Goal: Navigation & Orientation: Find specific page/section

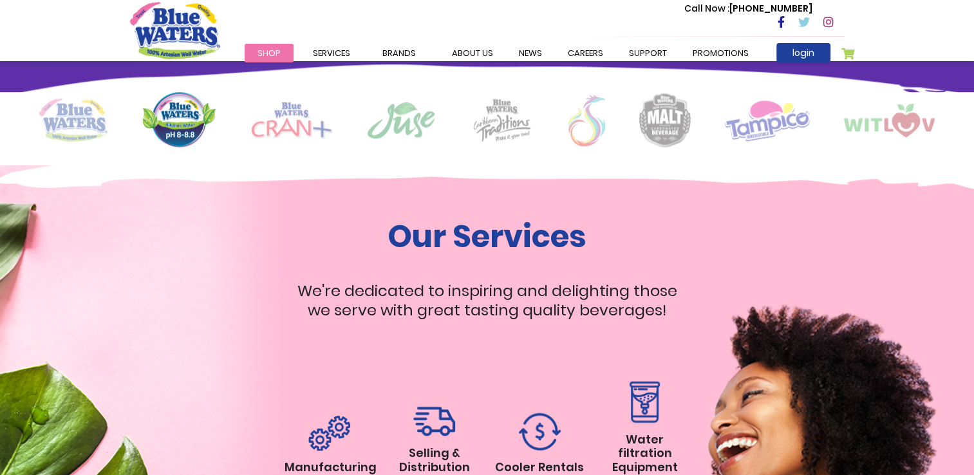
scroll to position [1095, 0]
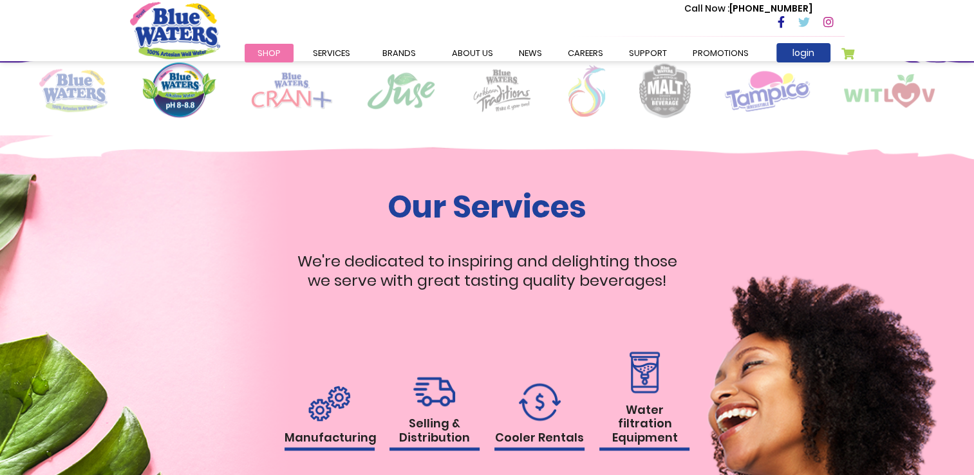
click at [269, 46] on link "Shop" at bounding box center [269, 53] width 49 height 19
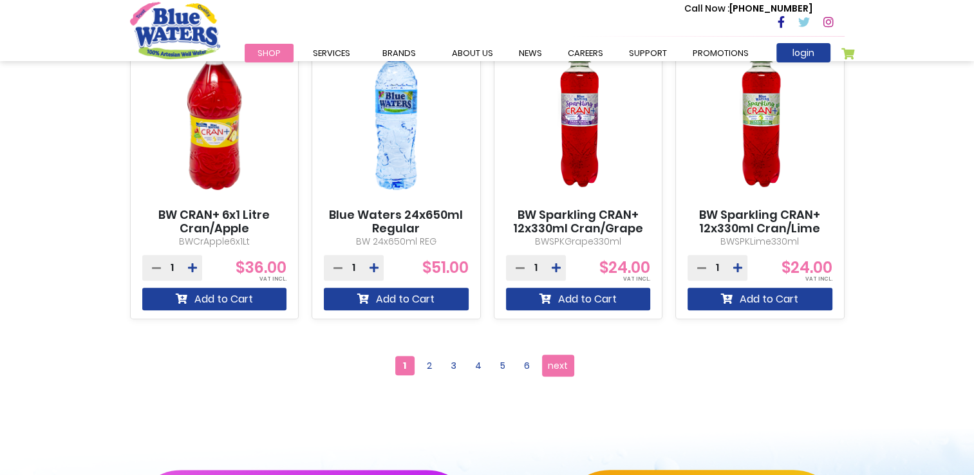
scroll to position [1159, 0]
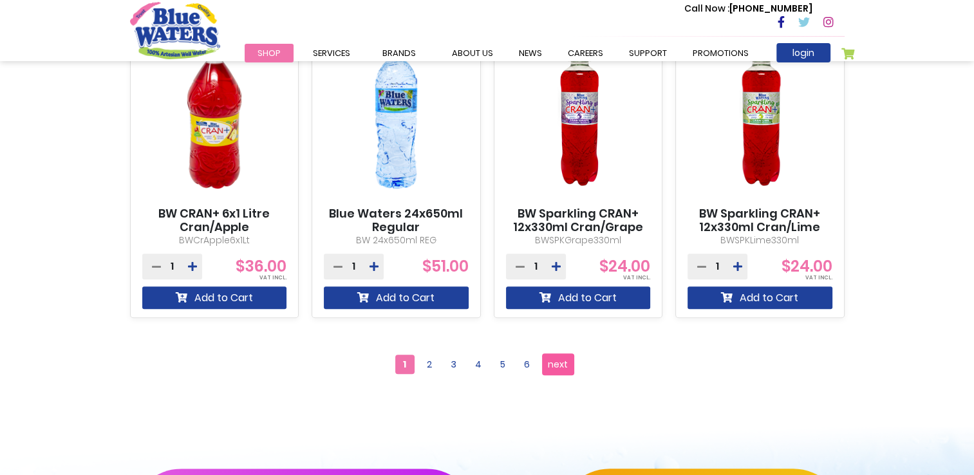
click at [556, 363] on span "next" at bounding box center [558, 364] width 20 height 19
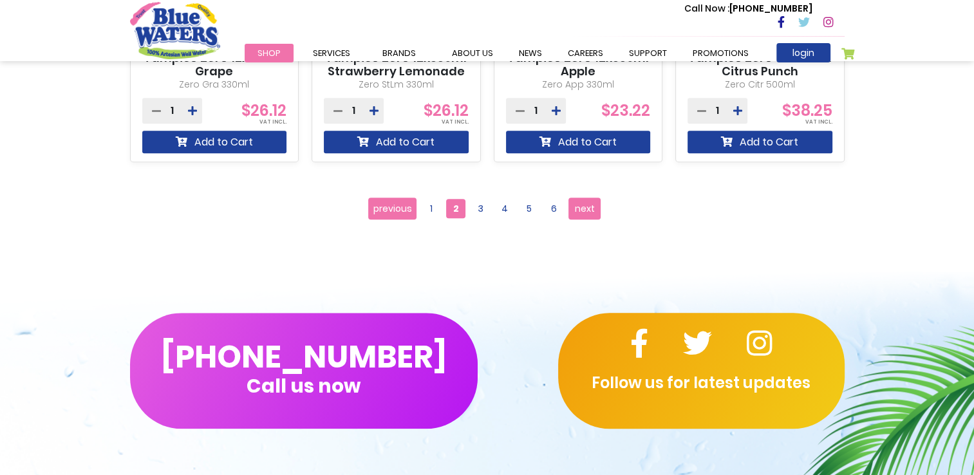
scroll to position [1352, 0]
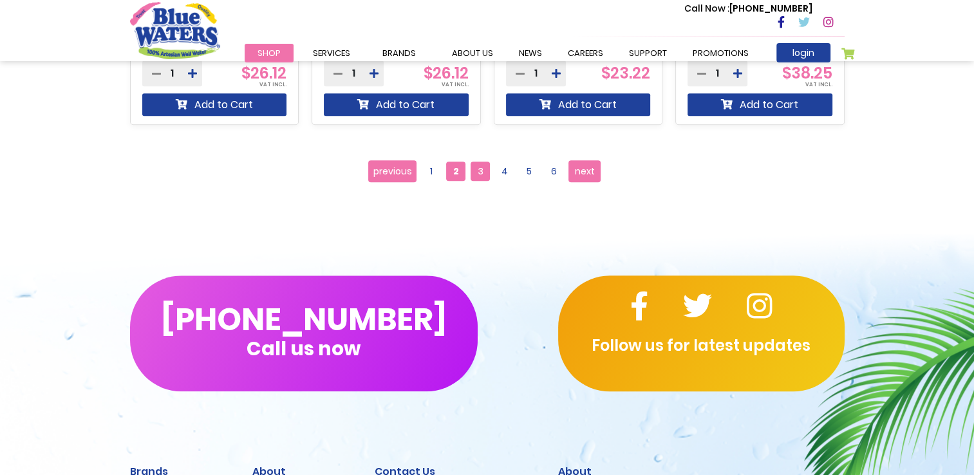
click at [478, 164] on span "3" at bounding box center [480, 171] width 19 height 19
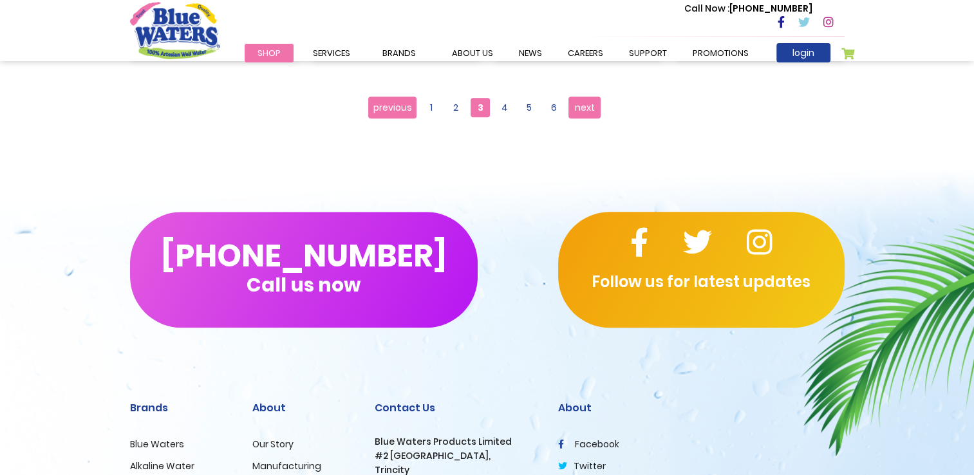
scroll to position [1417, 0]
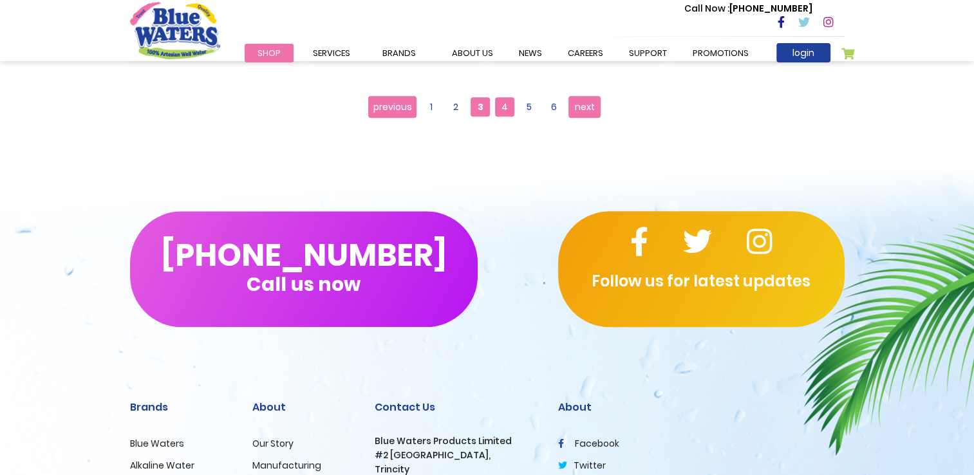
click at [502, 109] on span "4" at bounding box center [504, 106] width 19 height 19
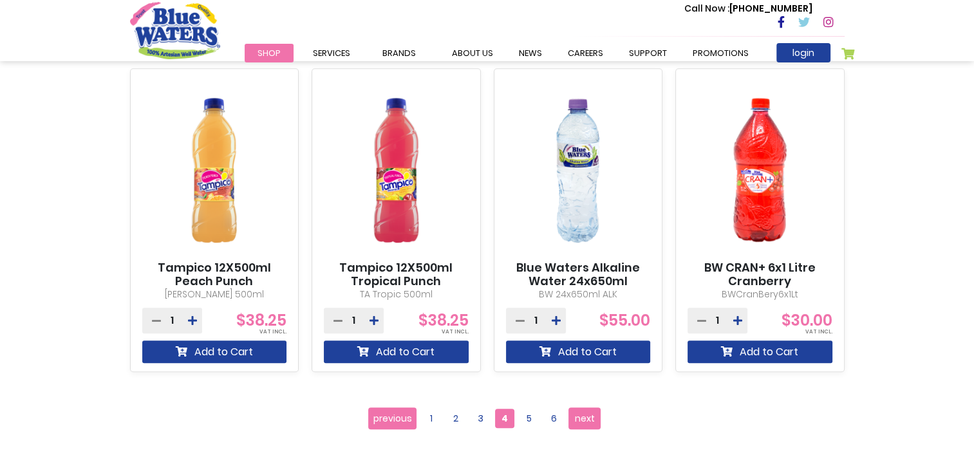
scroll to position [1159, 0]
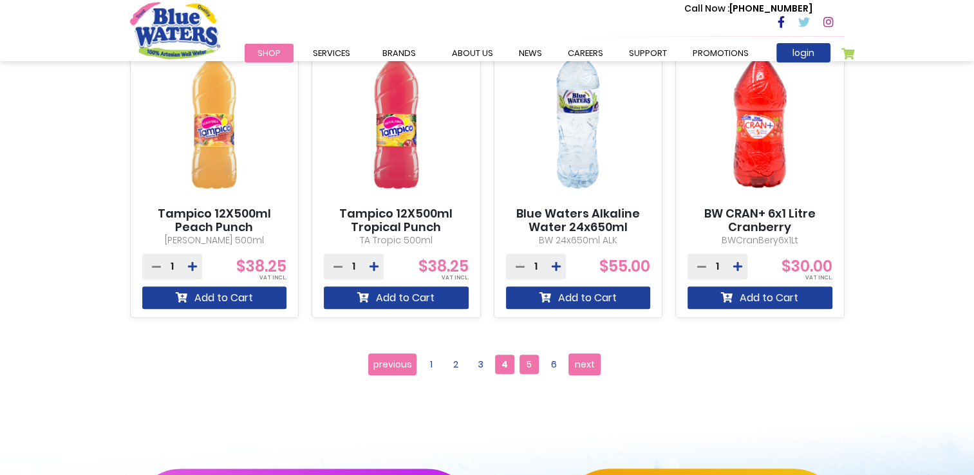
click at [529, 360] on span "5" at bounding box center [529, 364] width 19 height 19
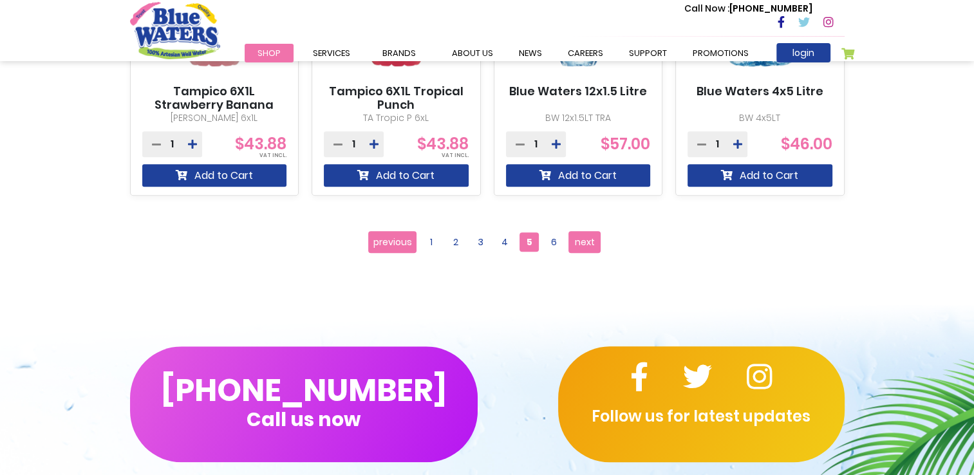
scroll to position [1288, 0]
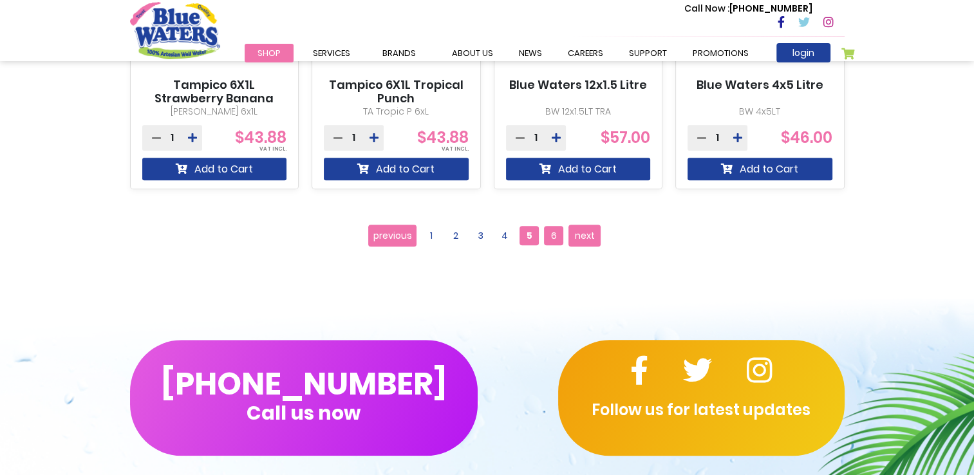
click at [559, 234] on span "6" at bounding box center [553, 235] width 19 height 19
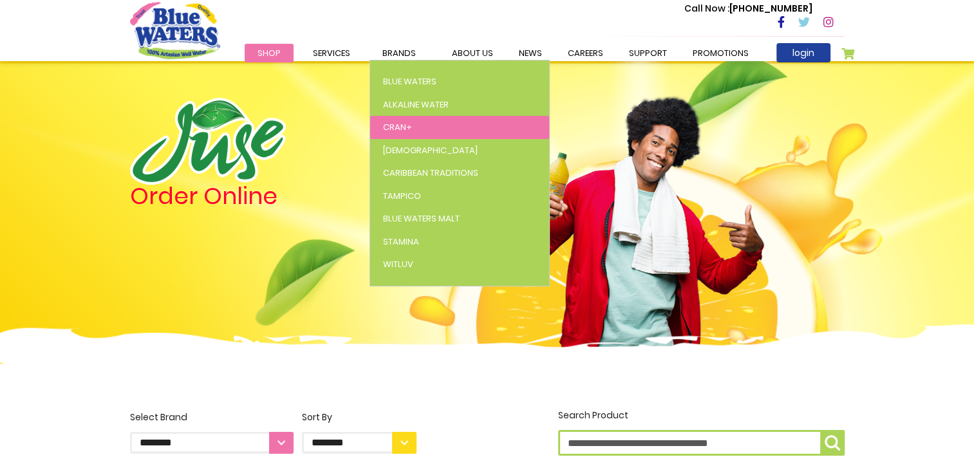
click at [399, 127] on span "Cran+" at bounding box center [397, 127] width 29 height 12
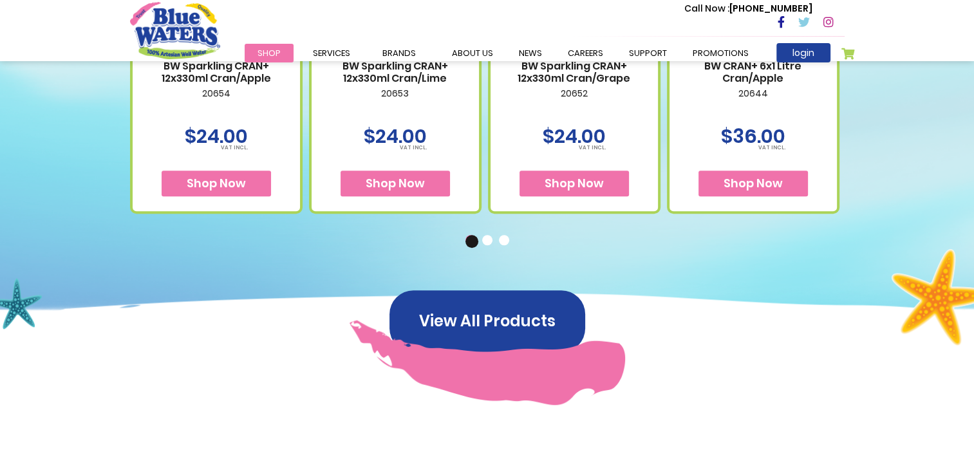
scroll to position [966, 0]
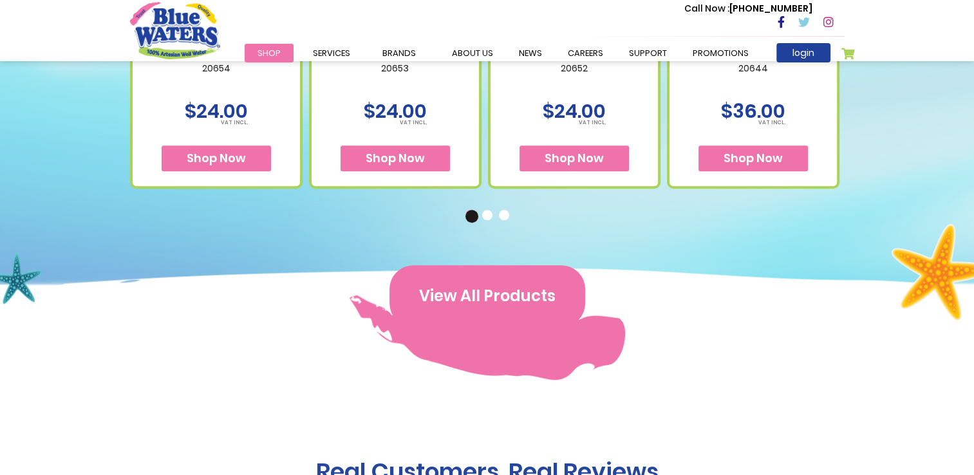
click at [466, 287] on button "View All Products" at bounding box center [488, 296] width 196 height 62
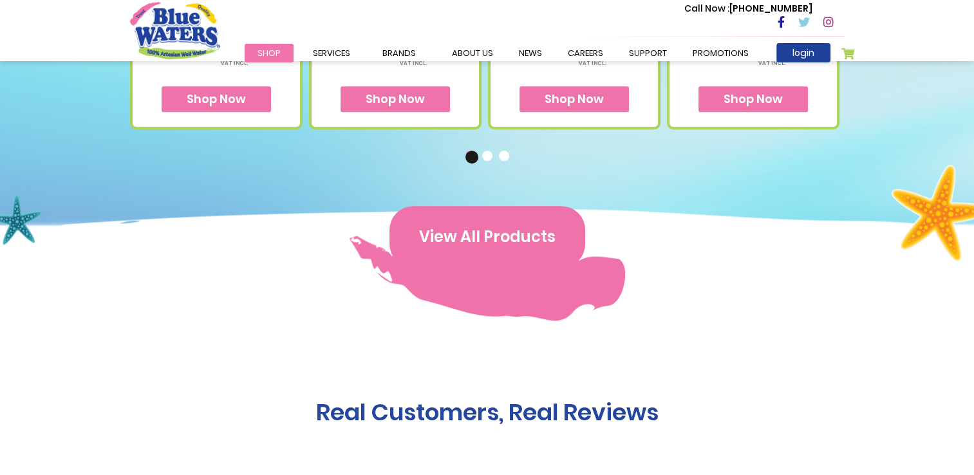
scroll to position [1214, 0]
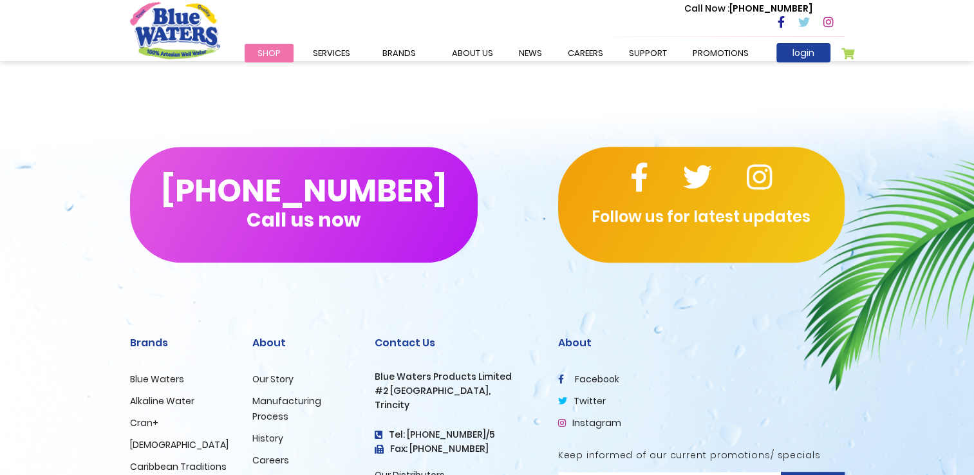
scroll to position [1095, 0]
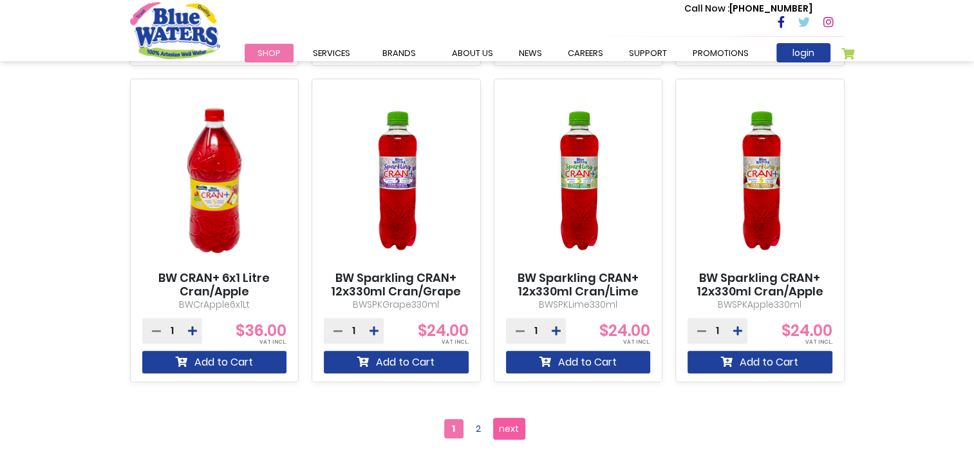
click at [509, 429] on span "next" at bounding box center [509, 428] width 20 height 19
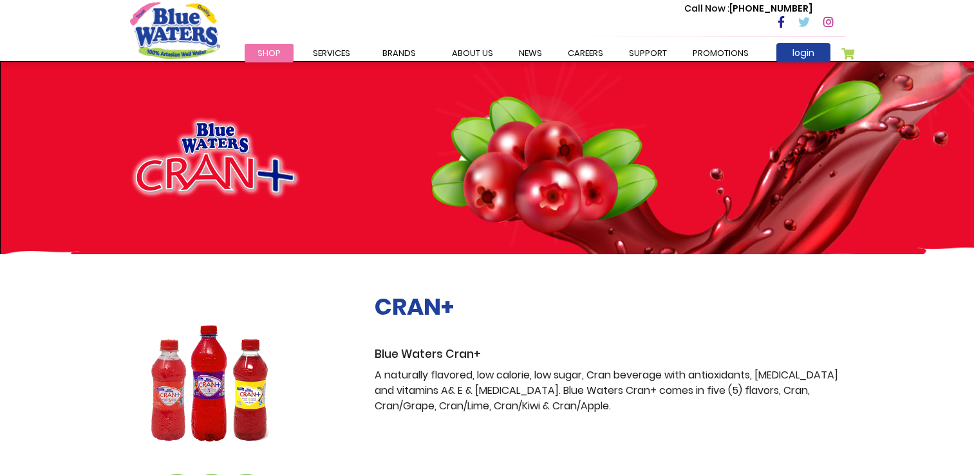
scroll to position [1277, 0]
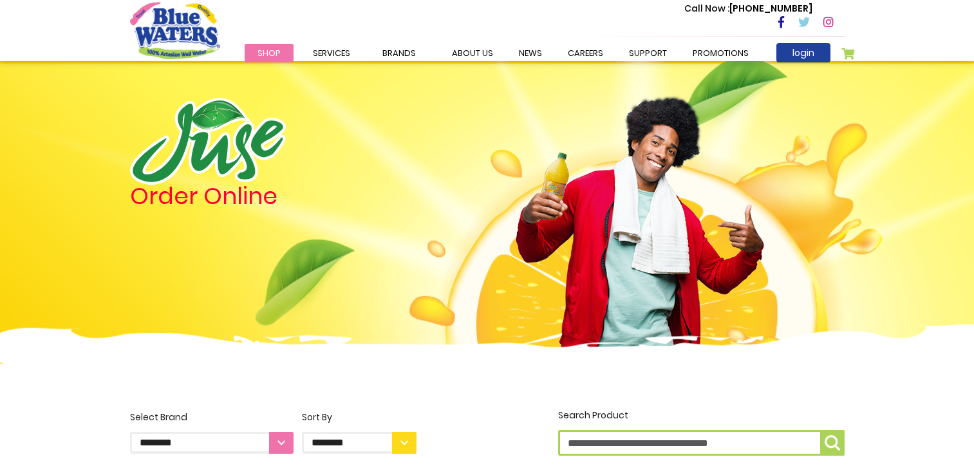
scroll to position [1288, 0]
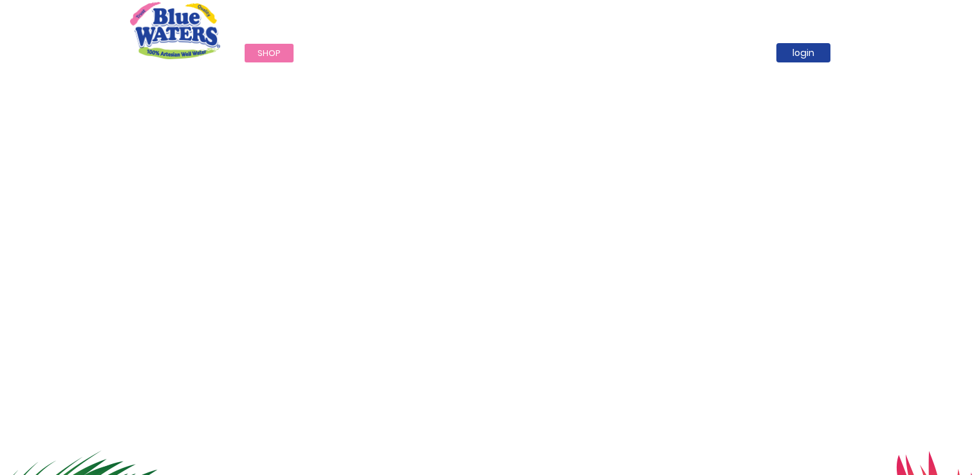
scroll to position [1095, 0]
